Goal: Book appointment/travel/reservation

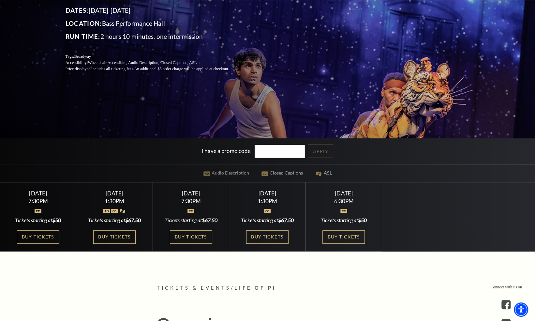
scroll to position [119, 0]
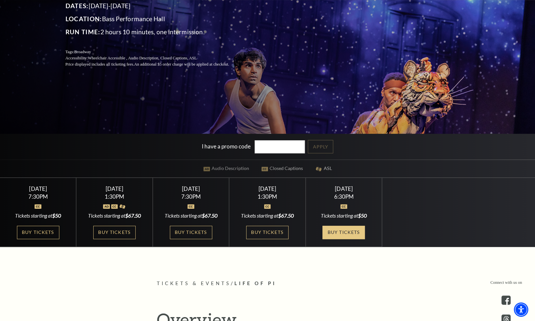
click at [340, 234] on link "Buy Tickets" at bounding box center [344, 232] width 42 height 13
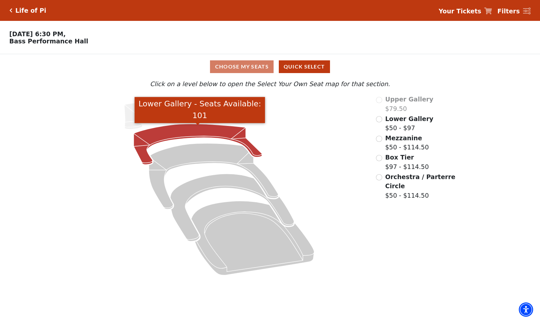
click at [206, 134] on icon "Lower Gallery - Seats Available: 101" at bounding box center [198, 144] width 129 height 41
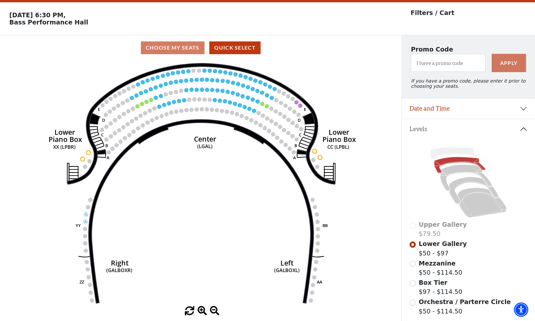
scroll to position [19, 0]
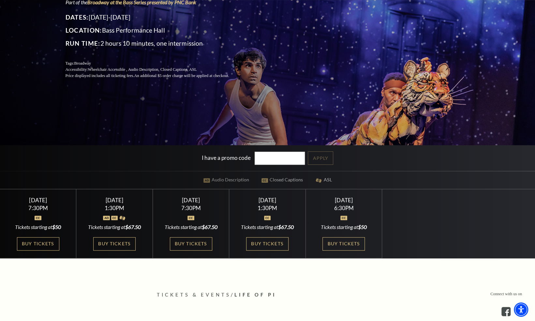
scroll to position [106, 0]
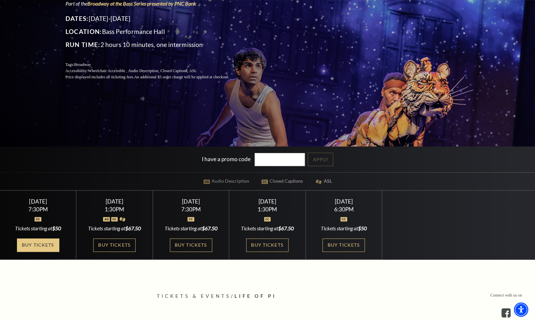
click at [52, 243] on link "Buy Tickets" at bounding box center [38, 244] width 42 height 13
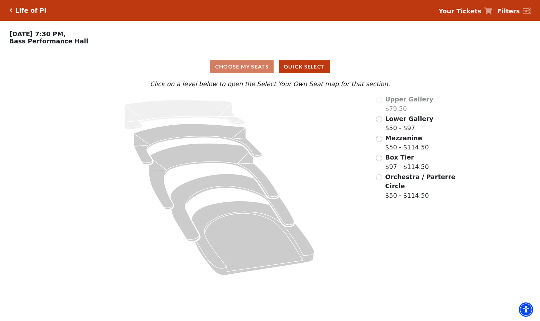
click at [200, 121] on icon at bounding box center [219, 188] width 295 height 186
click at [380, 122] on input "Lower Gallery$50 - $97\a" at bounding box center [379, 119] width 6 height 6
